Goal: Task Accomplishment & Management: Use online tool/utility

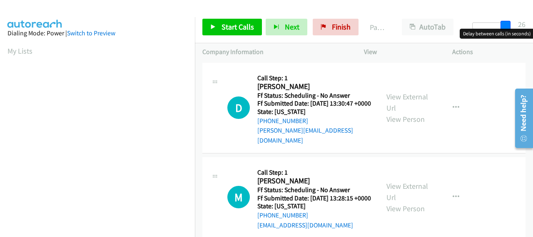
drag, startPoint x: 479, startPoint y: 23, endPoint x: 511, endPoint y: 24, distance: 32.1
click at [511, 24] on div at bounding box center [491, 25] width 38 height 7
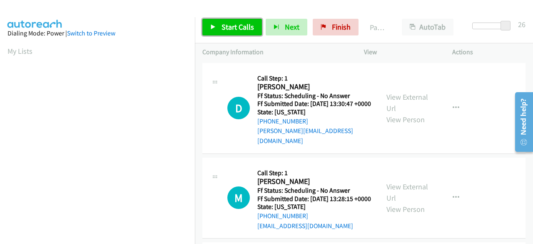
click at [253, 25] on link "Start Calls" at bounding box center [232, 27] width 60 height 17
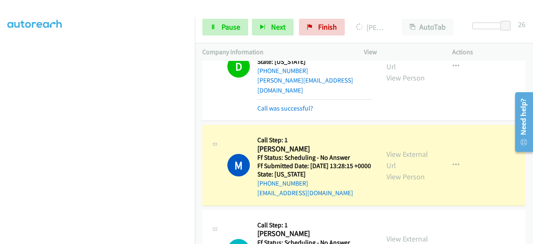
scroll to position [83, 0]
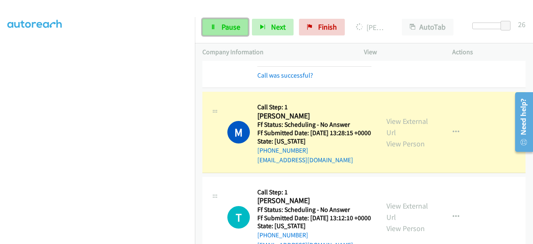
click at [218, 29] on link "Pause" at bounding box center [225, 27] width 46 height 17
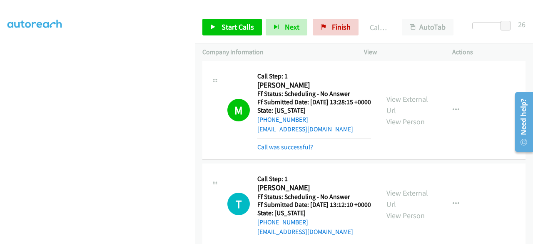
scroll to position [125, 0]
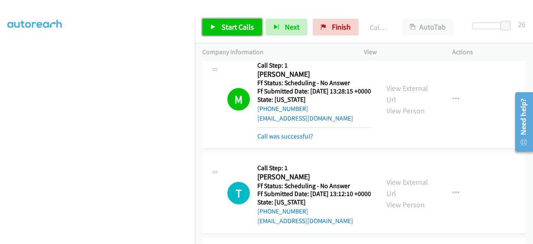
click at [229, 26] on span "Start Calls" at bounding box center [238, 27] width 32 height 10
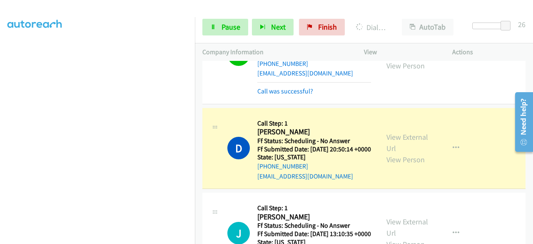
scroll to position [417, 0]
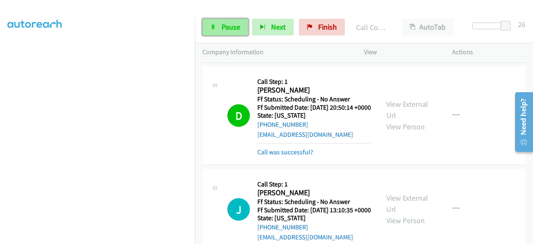
click at [222, 28] on span "Pause" at bounding box center [231, 27] width 19 height 10
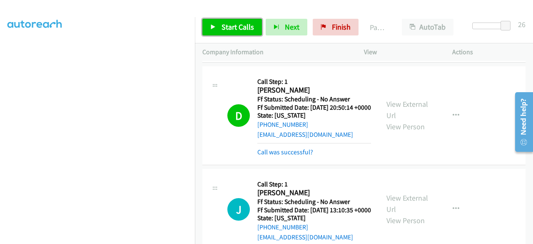
click at [239, 31] on span "Start Calls" at bounding box center [238, 27] width 32 height 10
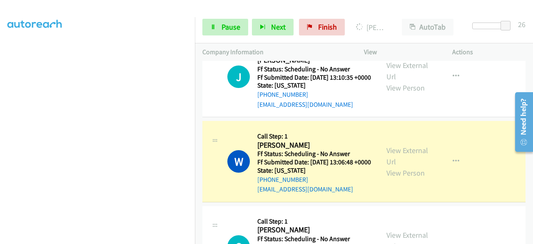
scroll to position [583, 0]
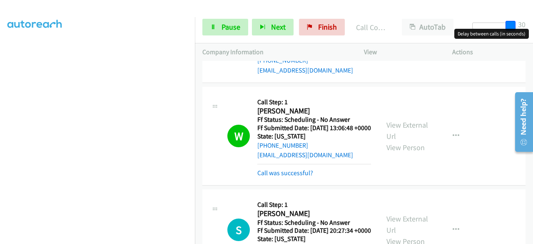
drag, startPoint x: 504, startPoint y: 26, endPoint x: 510, endPoint y: 26, distance: 5.4
click at [510, 26] on span at bounding box center [511, 26] width 10 height 10
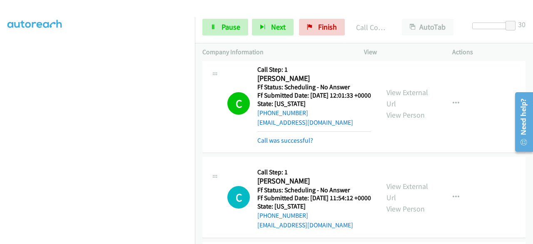
scroll to position [1499, 0]
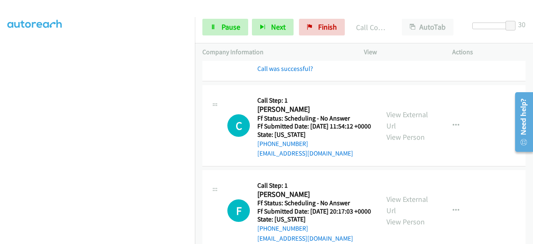
click at [453, 35] on icon "button" at bounding box center [456, 31] width 7 height 7
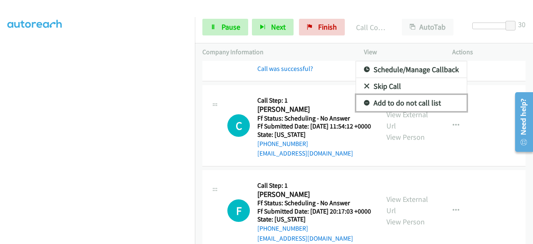
click at [409, 111] on link "Add to do not call list" at bounding box center [411, 103] width 111 height 17
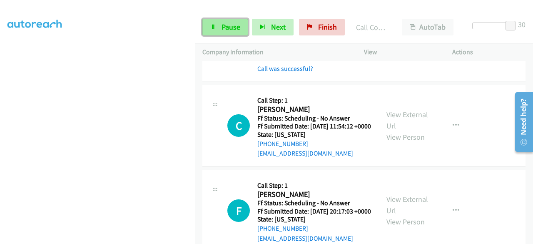
click at [215, 27] on icon at bounding box center [213, 28] width 6 height 6
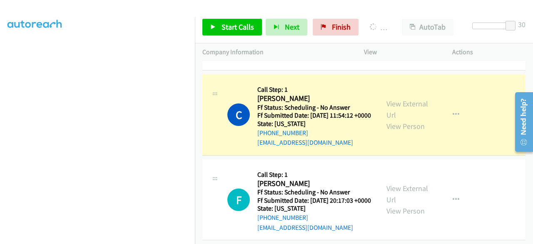
scroll to position [1549, 0]
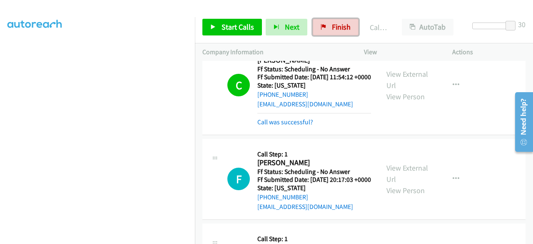
drag, startPoint x: 349, startPoint y: 26, endPoint x: 336, endPoint y: 40, distance: 19.8
click at [349, 26] on link "Finish" at bounding box center [336, 27] width 46 height 17
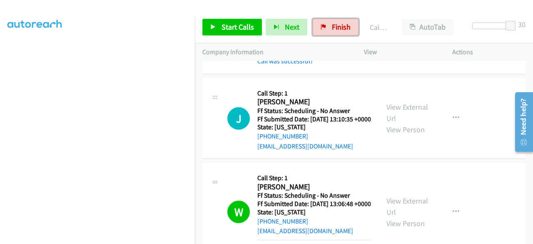
scroll to position [382, 0]
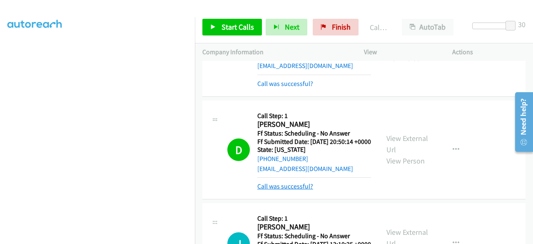
click at [290, 190] on link "Call was successful?" at bounding box center [285, 186] width 56 height 8
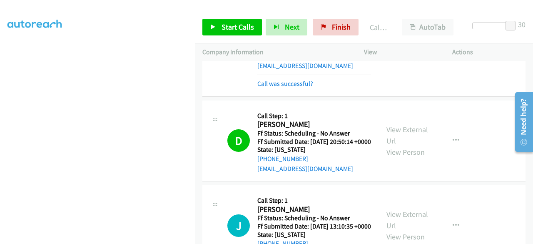
click at [357, 22] on div "Start Calls Pause Next Finish" at bounding box center [282, 27] width 160 height 17
click at [348, 25] on link "Finish" at bounding box center [336, 27] width 46 height 17
